Goal: Transaction & Acquisition: Book appointment/travel/reservation

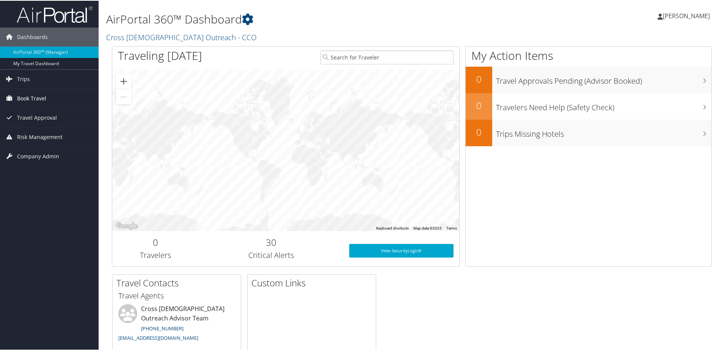
click at [36, 100] on span "Book Travel" at bounding box center [31, 97] width 29 height 19
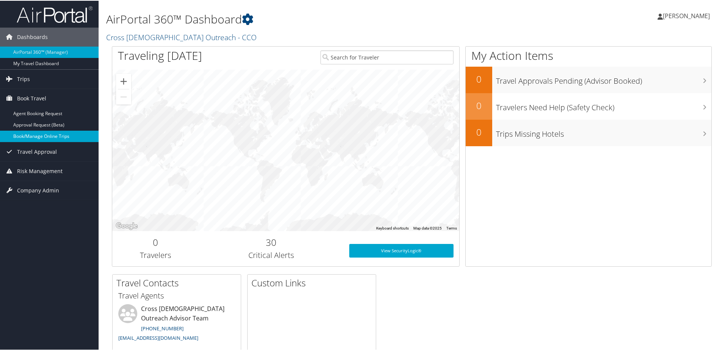
click at [38, 136] on link "Book/Manage Online Trips" at bounding box center [49, 135] width 99 height 11
